Goal: Task Accomplishment & Management: Use online tool/utility

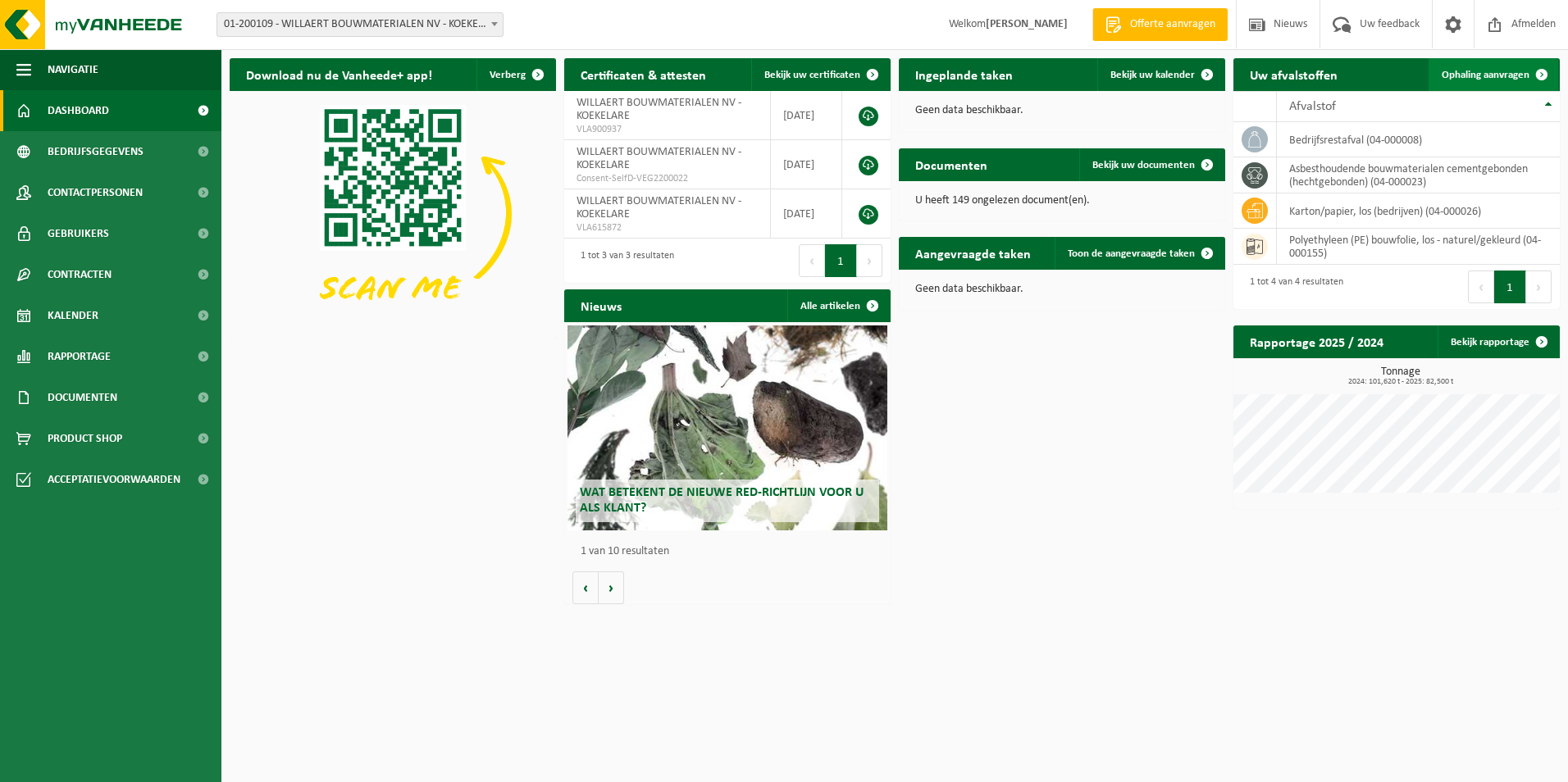
click at [1518, 74] on span "Ophaling aanvragen" at bounding box center [1485, 75] width 88 height 11
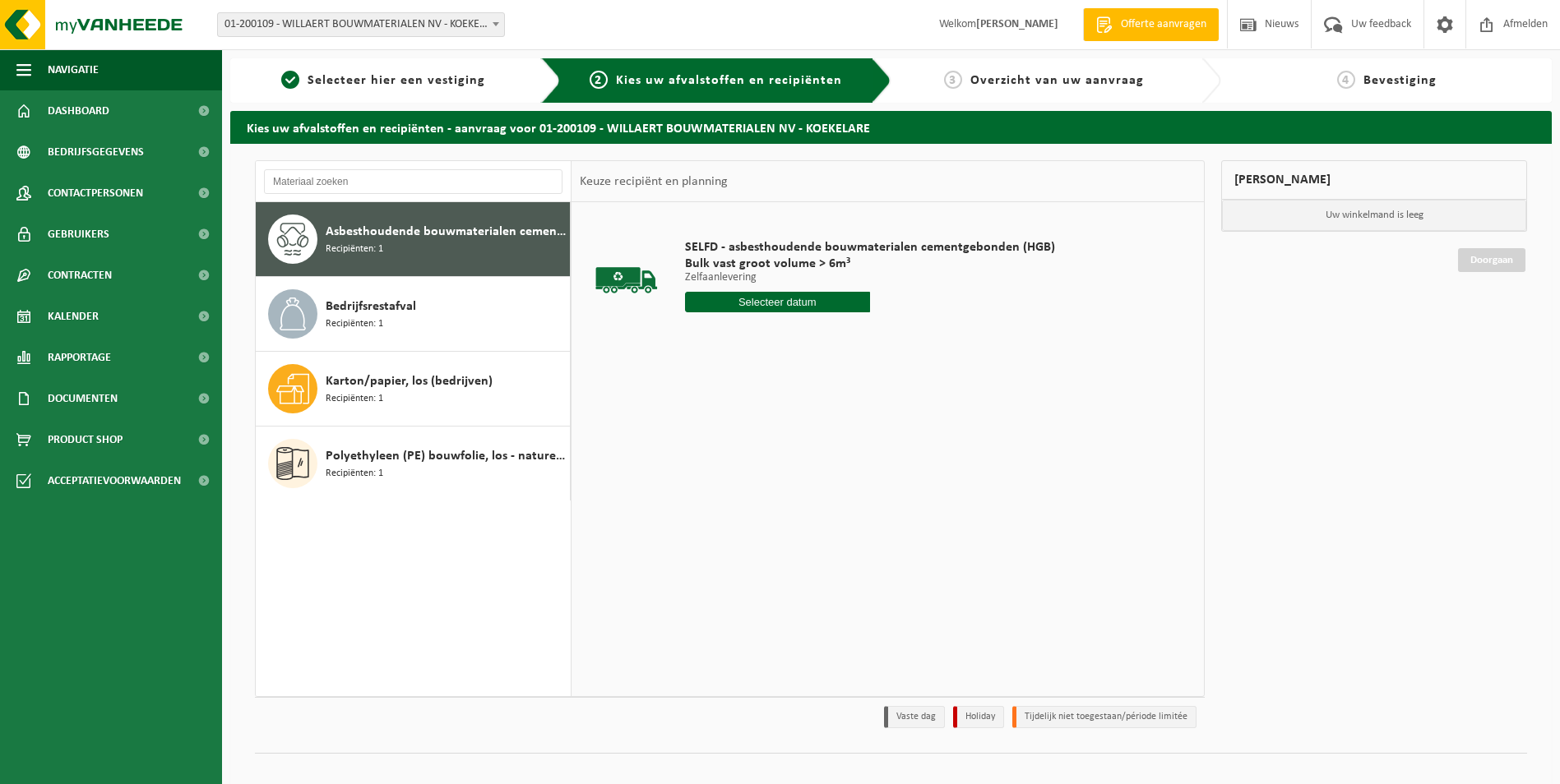
click at [394, 239] on span "Asbesthoudende bouwmaterialen cementgebonden (hechtgebonden)" at bounding box center [446, 232] width 240 height 20
click at [818, 306] on input "text" at bounding box center [778, 302] width 185 height 21
click at [778, 474] on div "21" at bounding box center [787, 475] width 29 height 27
type input "Van [DATE]"
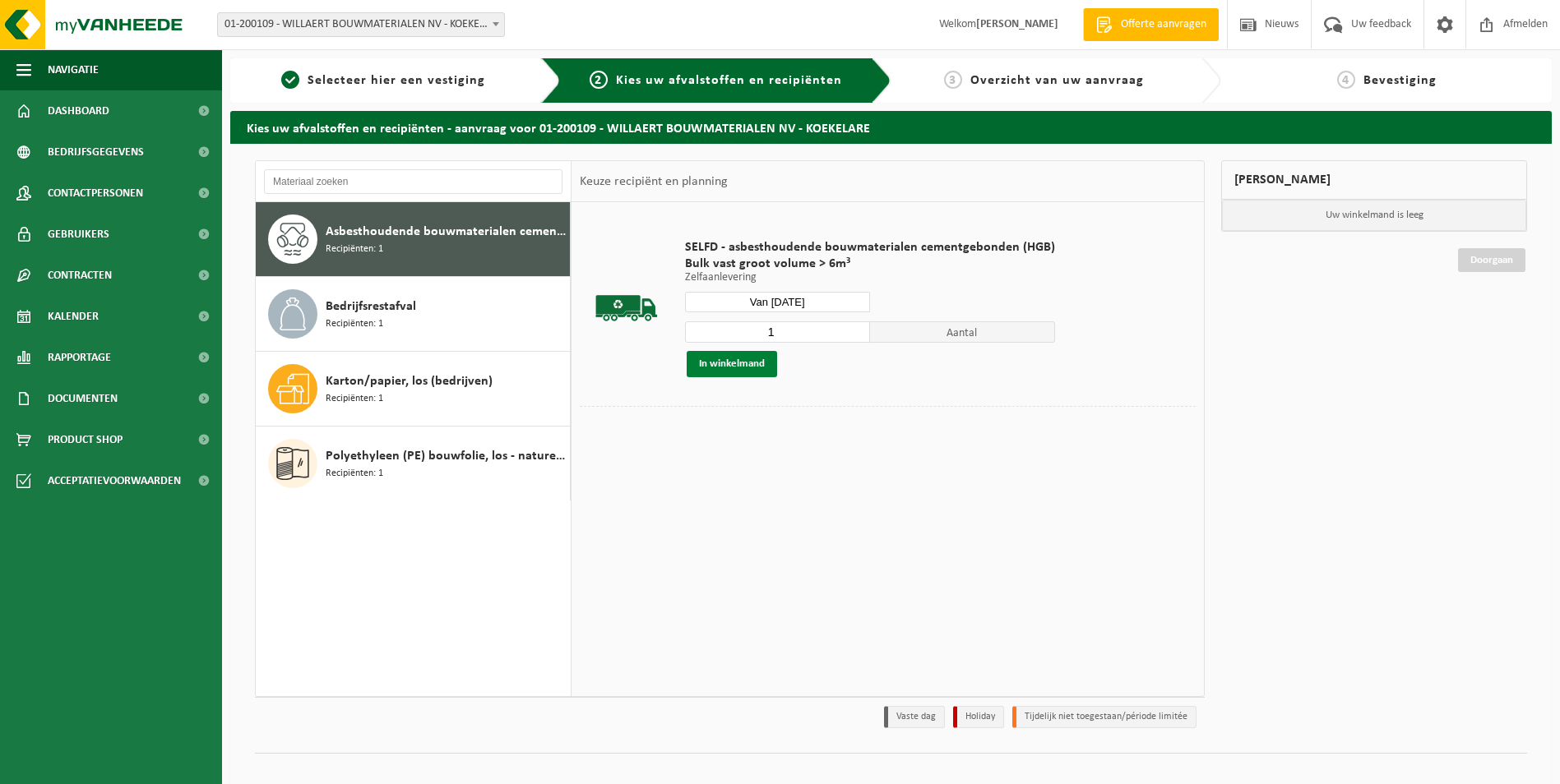
click at [721, 363] on button "In winkelmand" at bounding box center [732, 364] width 91 height 27
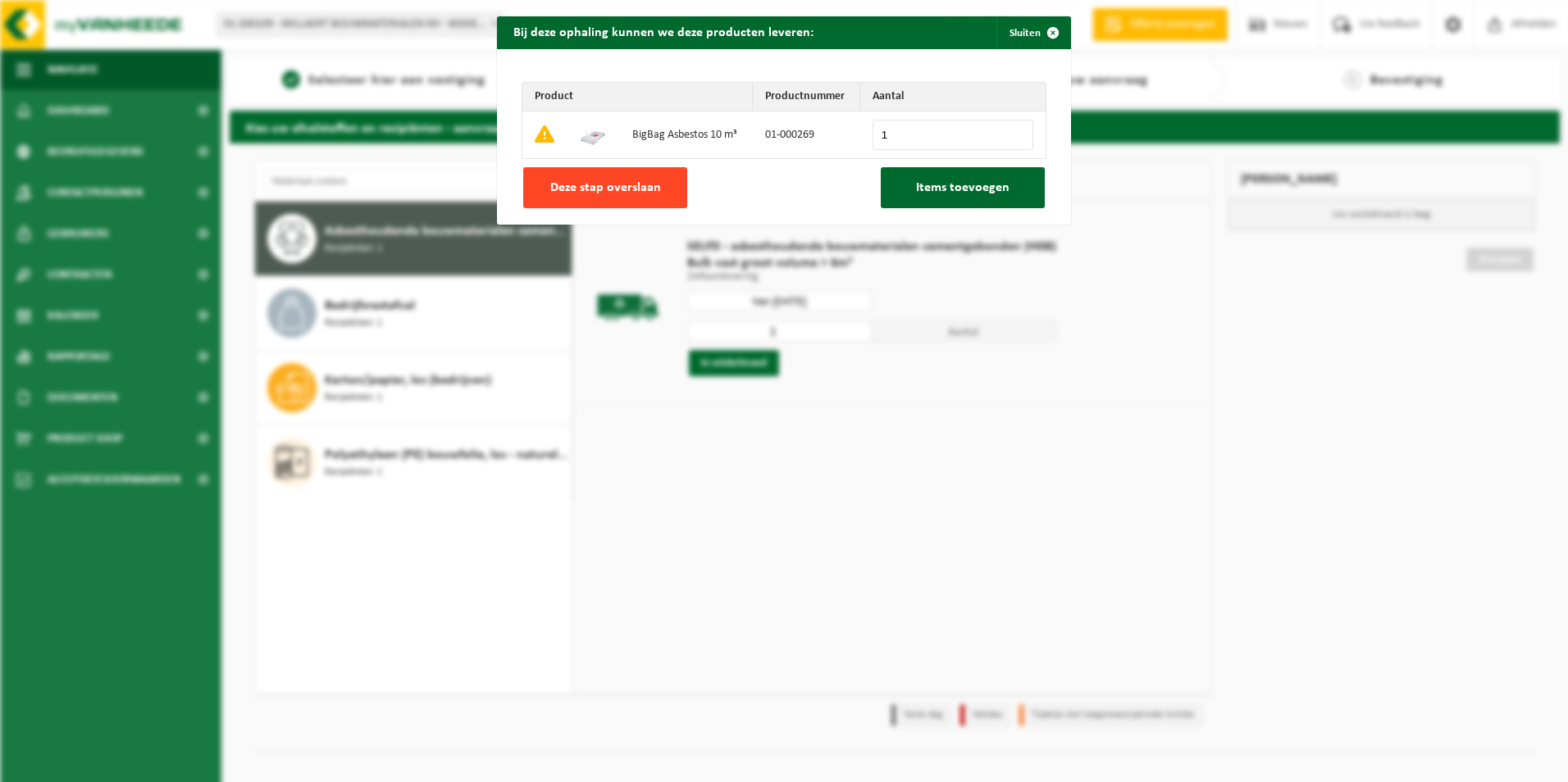
click at [639, 197] on button "Deze stap overslaan" at bounding box center [605, 187] width 164 height 41
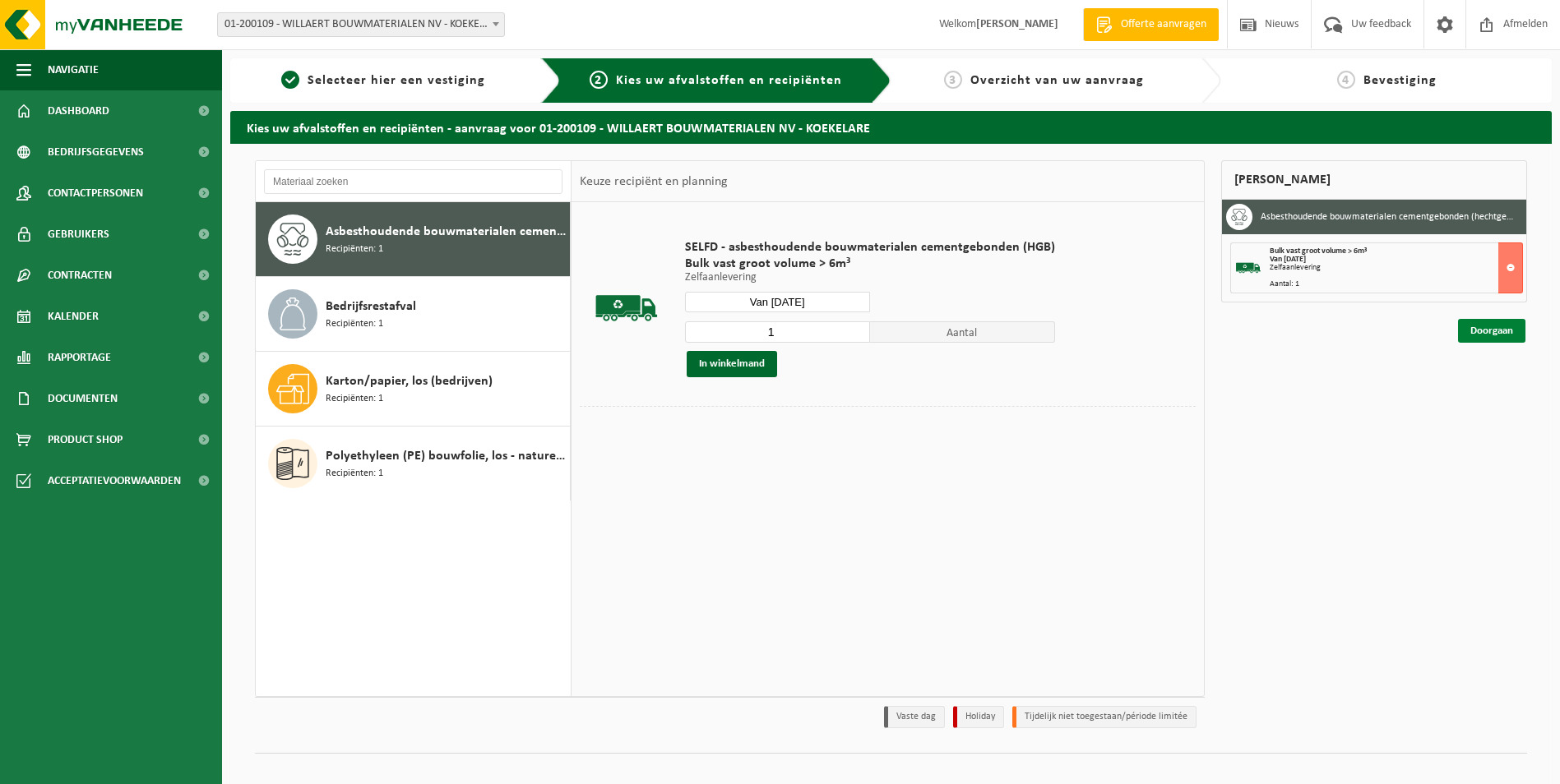
click at [1492, 324] on link "Doorgaan" at bounding box center [1491, 331] width 67 height 24
